Goal: Information Seeking & Learning: Learn about a topic

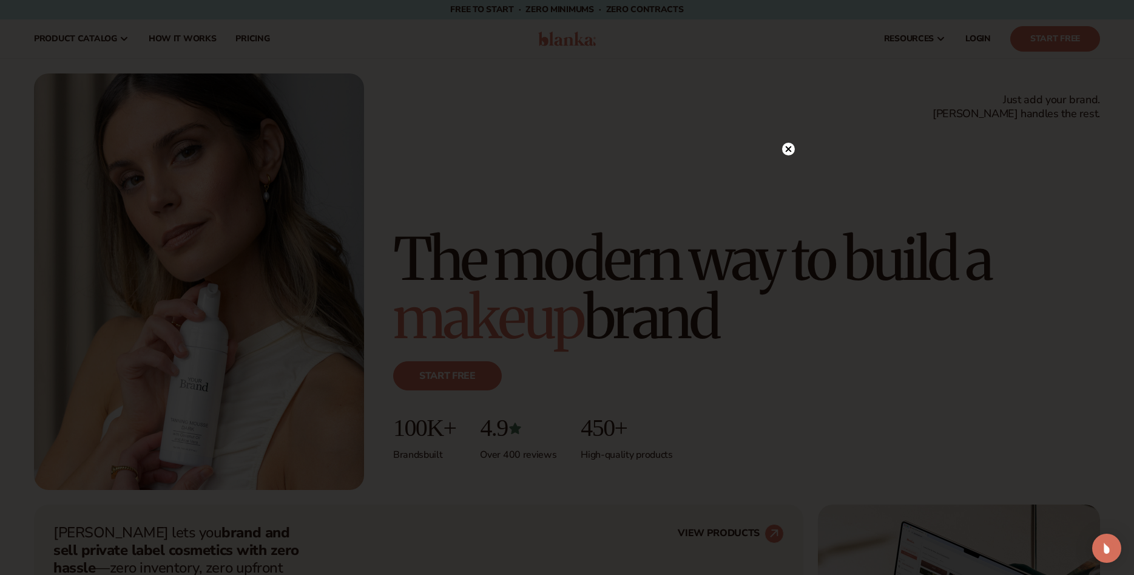
click at [786, 117] on div at bounding box center [567, 287] width 1134 height 575
click at [786, 145] on circle at bounding box center [788, 149] width 13 height 13
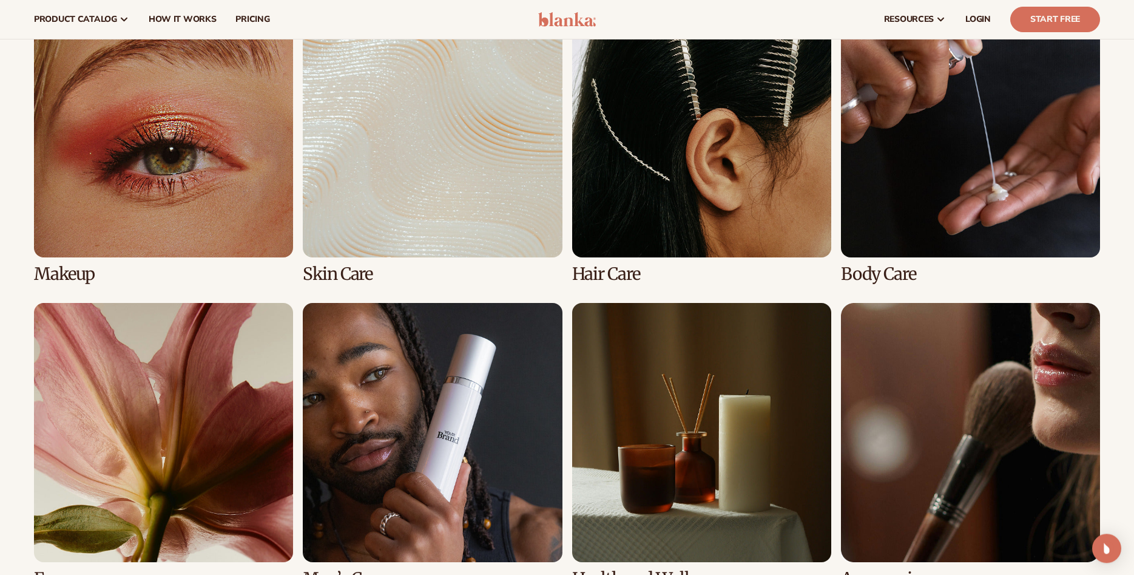
scroll to position [2616, 0]
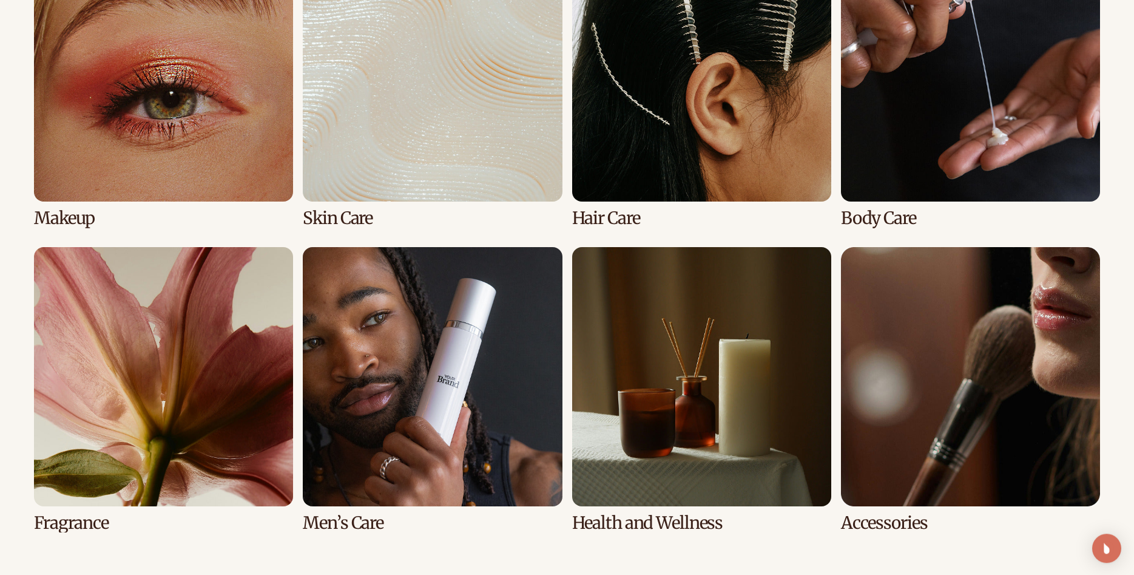
click at [684, 155] on link "3 / 8" at bounding box center [701, 84] width 259 height 285
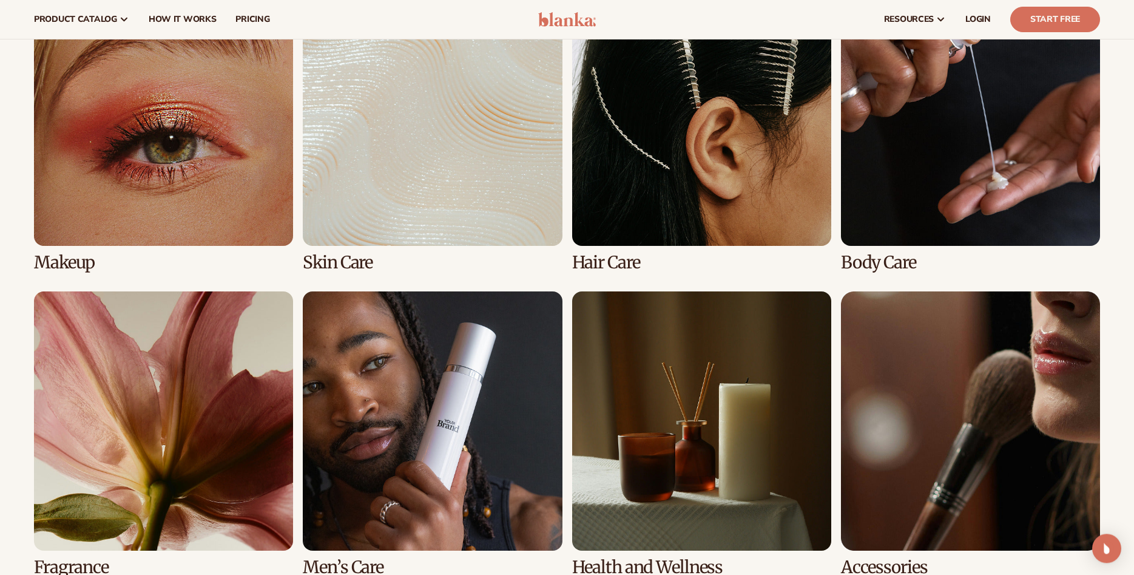
scroll to position [905, 0]
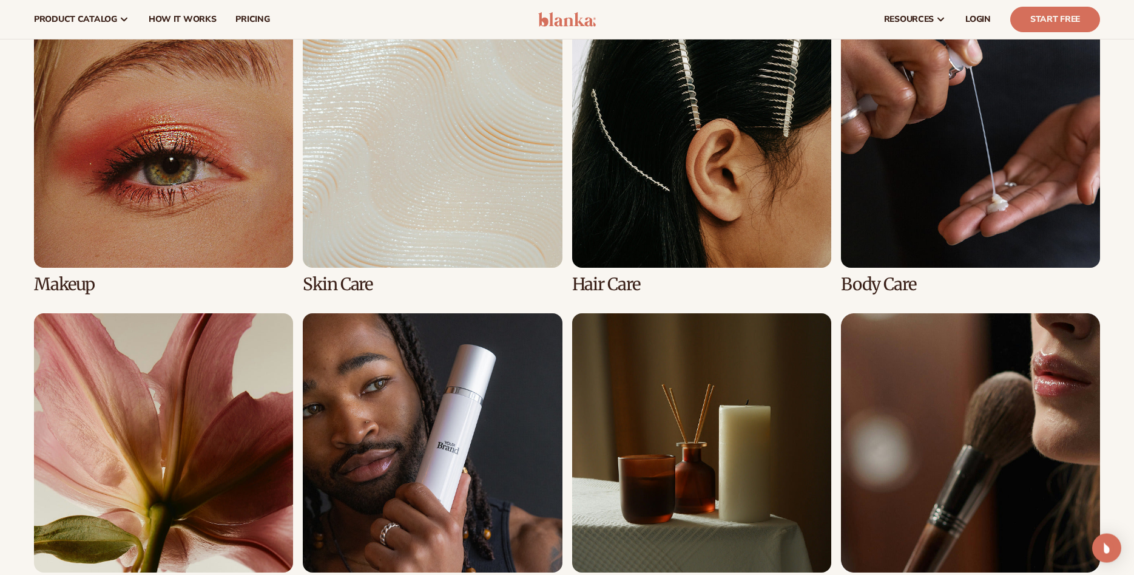
click at [624, 215] on link "3 / 8" at bounding box center [701, 150] width 259 height 285
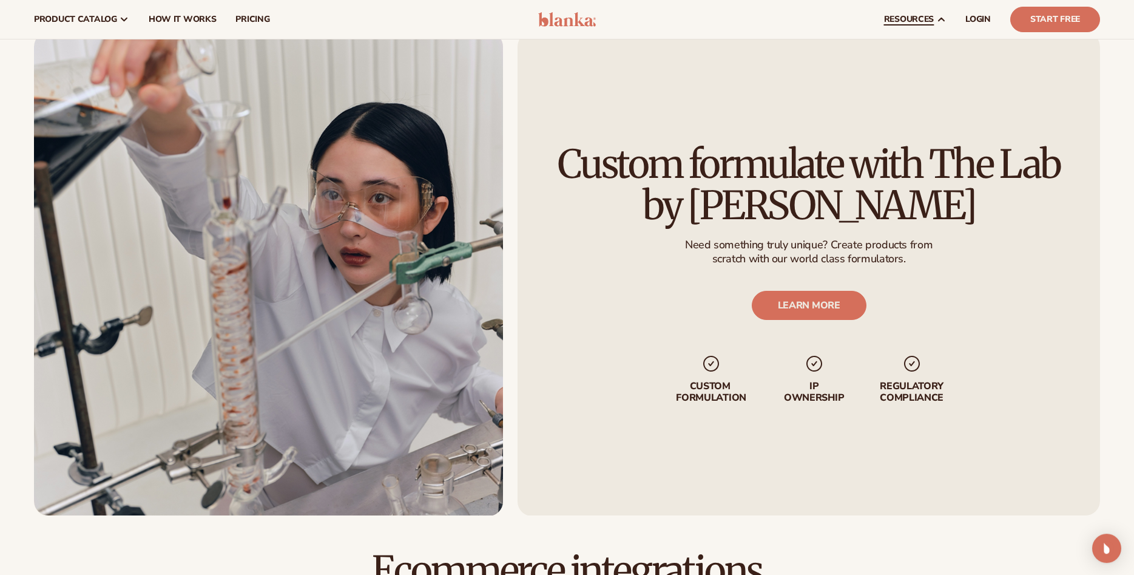
scroll to position [1575, 0]
